Goal: Find specific page/section: Find specific page/section

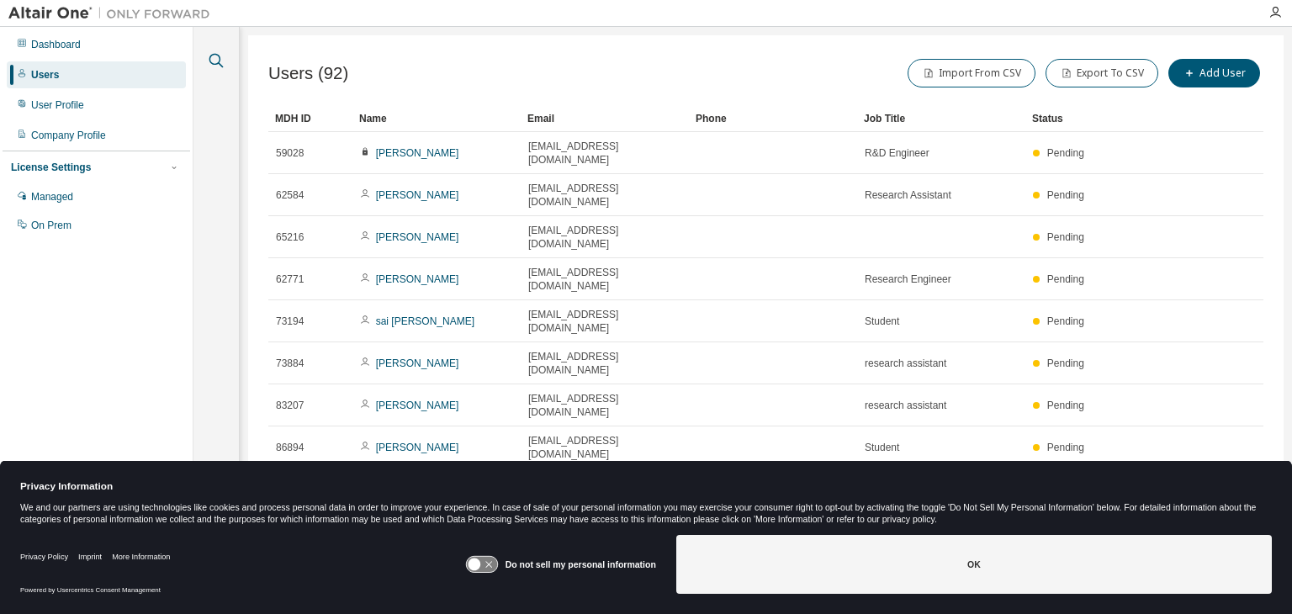
click at [214, 69] on icon "button" at bounding box center [216, 60] width 20 height 20
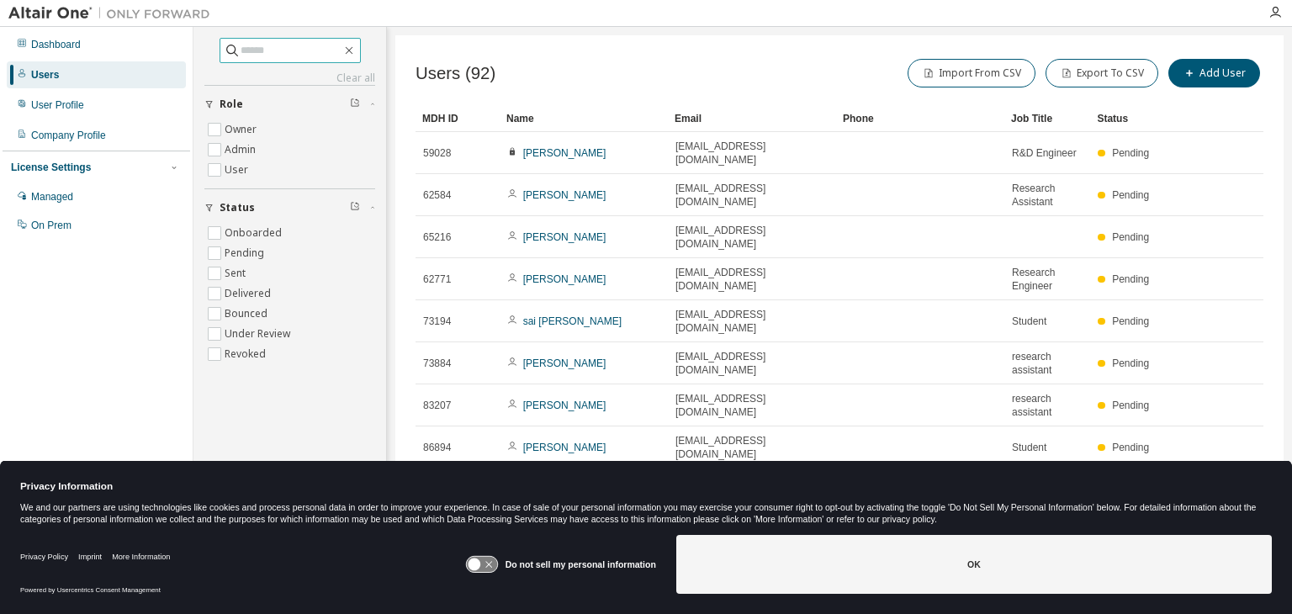
click at [304, 47] on input "text" at bounding box center [291, 50] width 101 height 17
type input "*****"
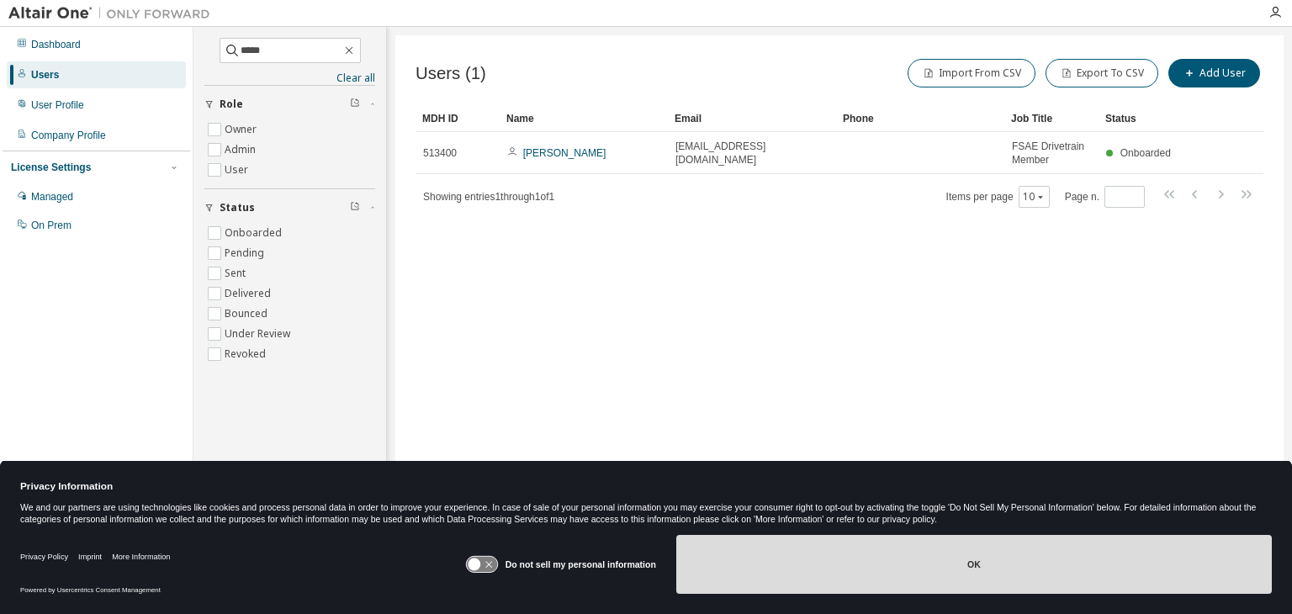
click at [854, 574] on button "OK" at bounding box center [973, 564] width 595 height 59
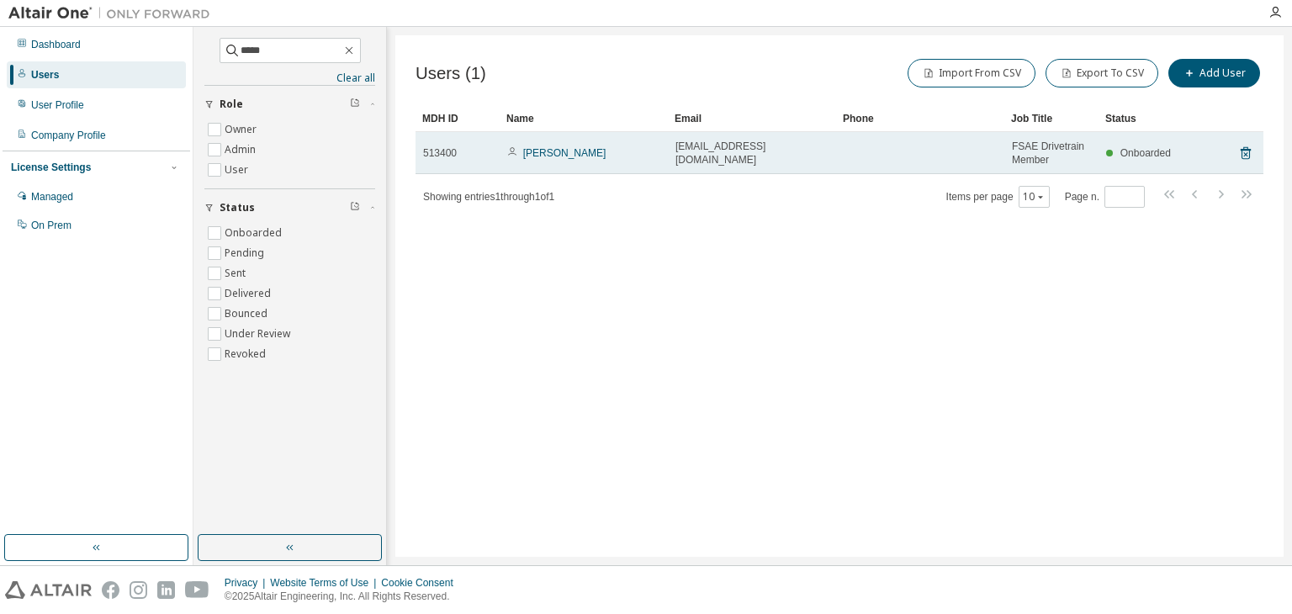
click at [1092, 153] on td "FSAE Drivetrain Member" at bounding box center [1051, 153] width 94 height 42
click at [1028, 159] on span "FSAE Drivetrain Member" at bounding box center [1051, 153] width 79 height 27
